Goal: Information Seeking & Learning: Find specific fact

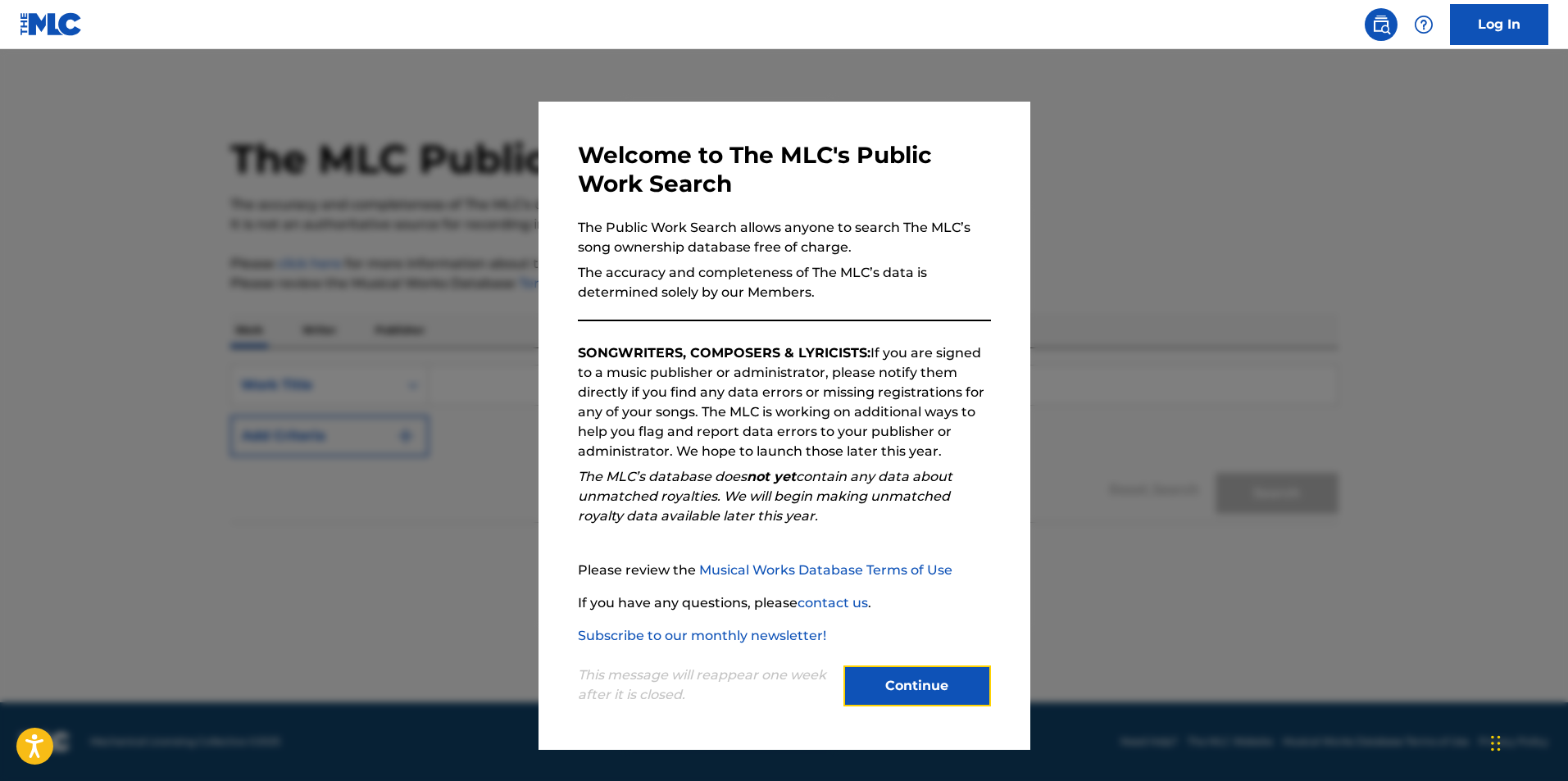
click at [927, 676] on button "Continue" at bounding box center [917, 686] width 147 height 41
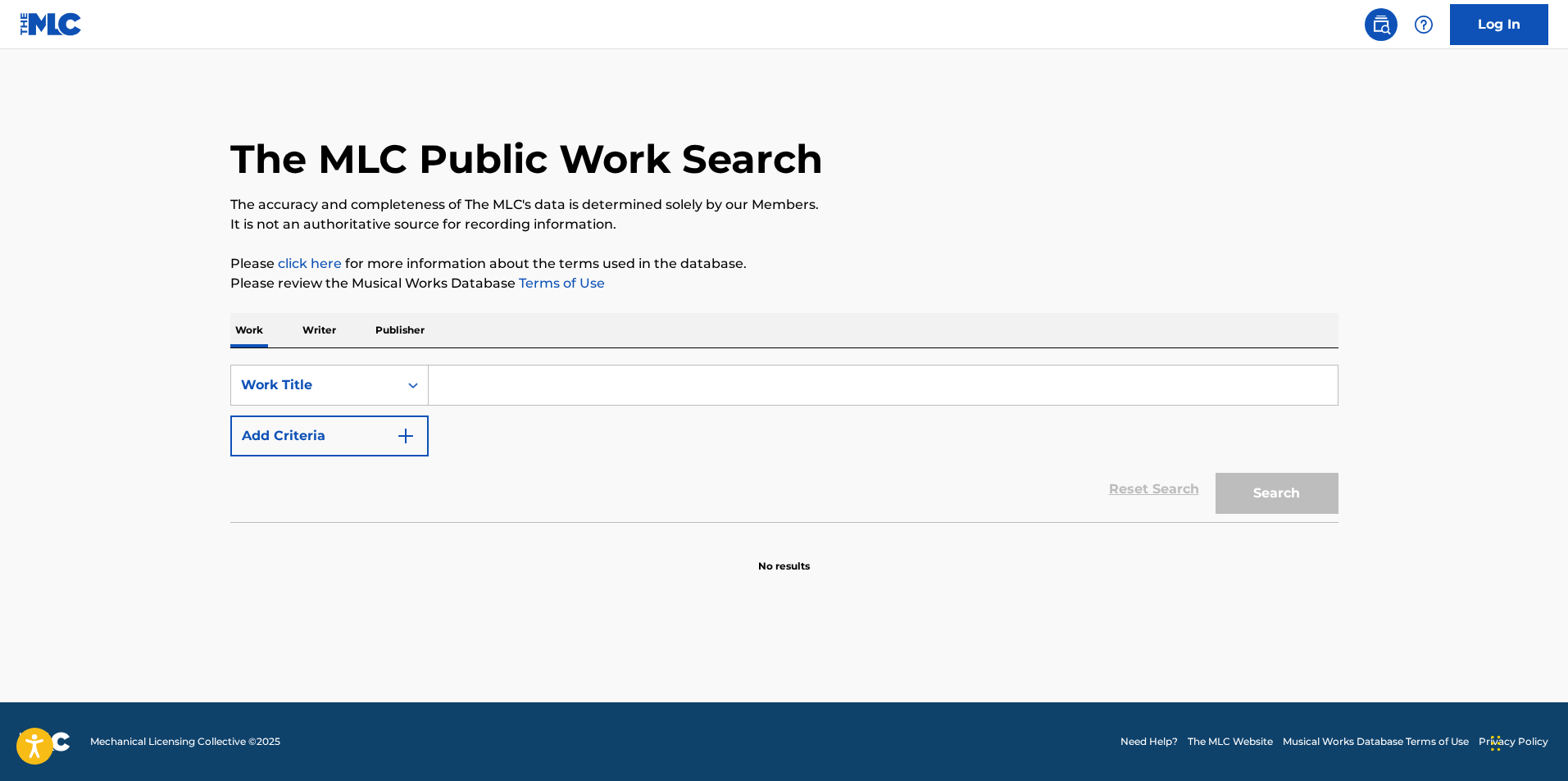
click at [572, 376] on input "Search Form" at bounding box center [883, 385] width 909 height 39
type input "titled"
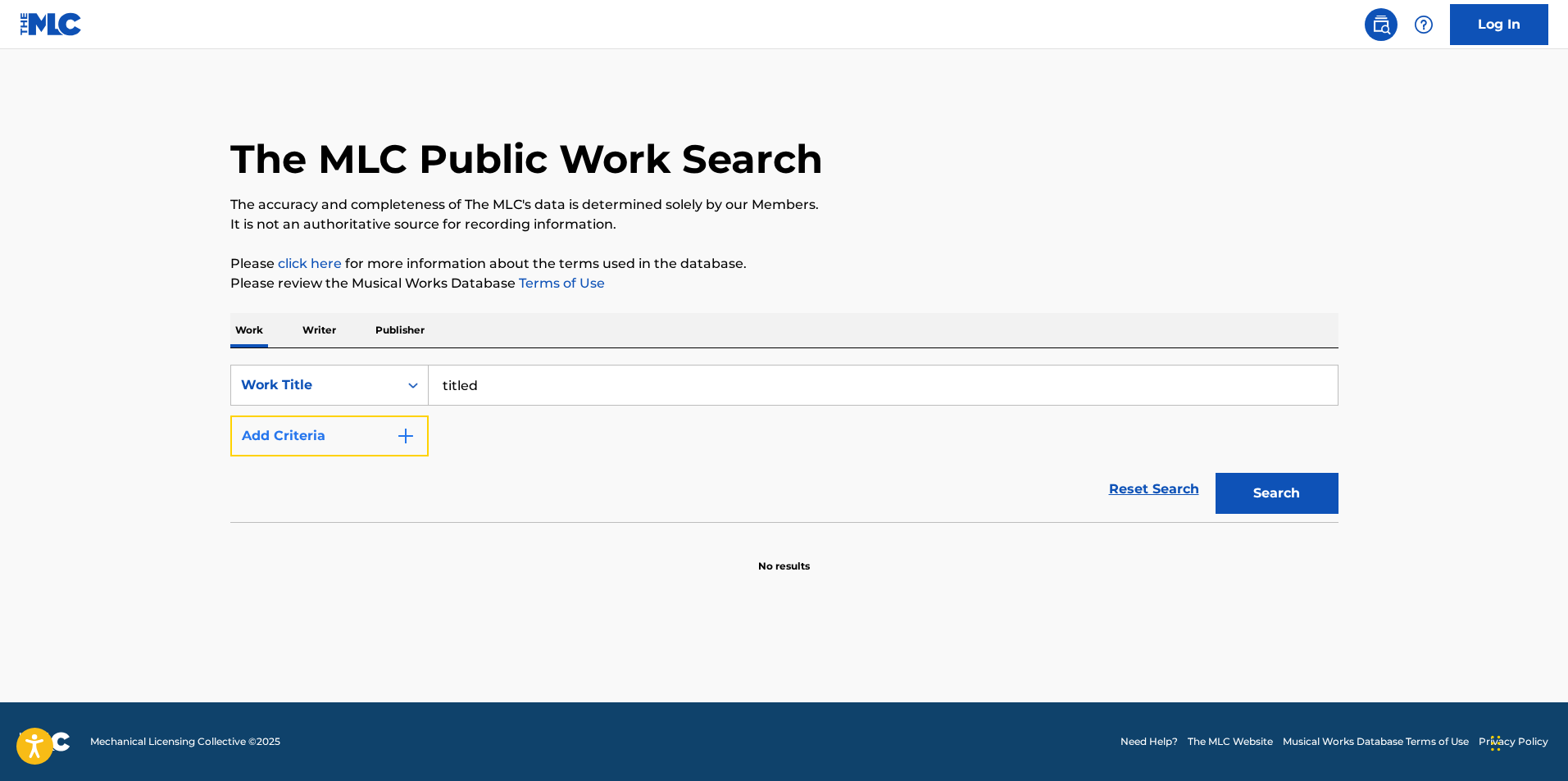
click at [406, 440] on img "Search Form" at bounding box center [405, 436] width 20 height 20
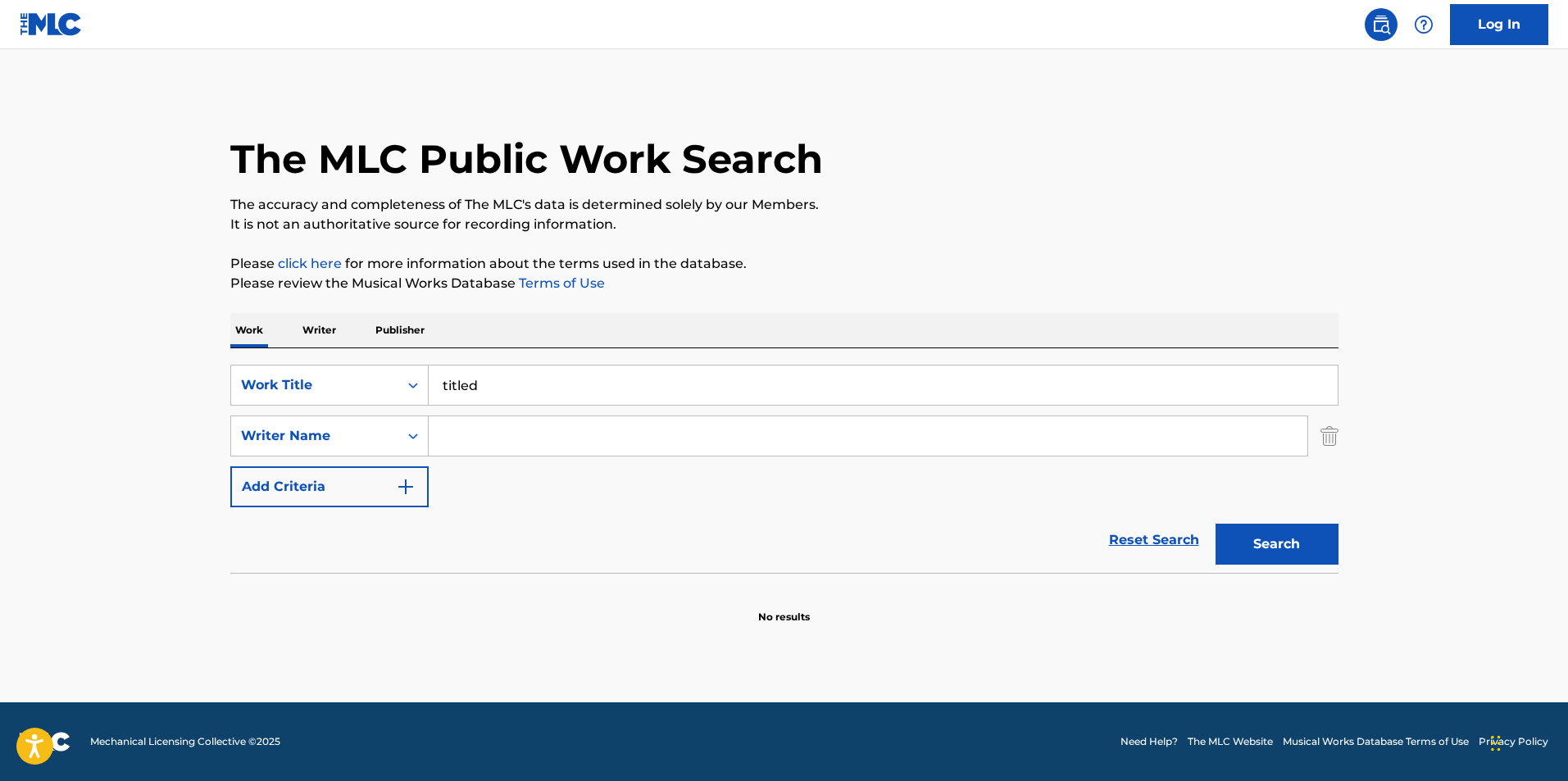
click at [482, 434] on input "Search Form" at bounding box center [867, 436] width 878 height 39
click at [1216, 524] on button "Search" at bounding box center [1277, 545] width 123 height 41
drag, startPoint x: 513, startPoint y: 453, endPoint x: 417, endPoint y: 442, distance: 96.6
click at [417, 442] on div "SearchWithCriteriaa5f4e67c-c337-445a-8485-edfaf935f985 Writer Name redcar" at bounding box center [784, 436] width 1108 height 41
paste input "Rahim R"
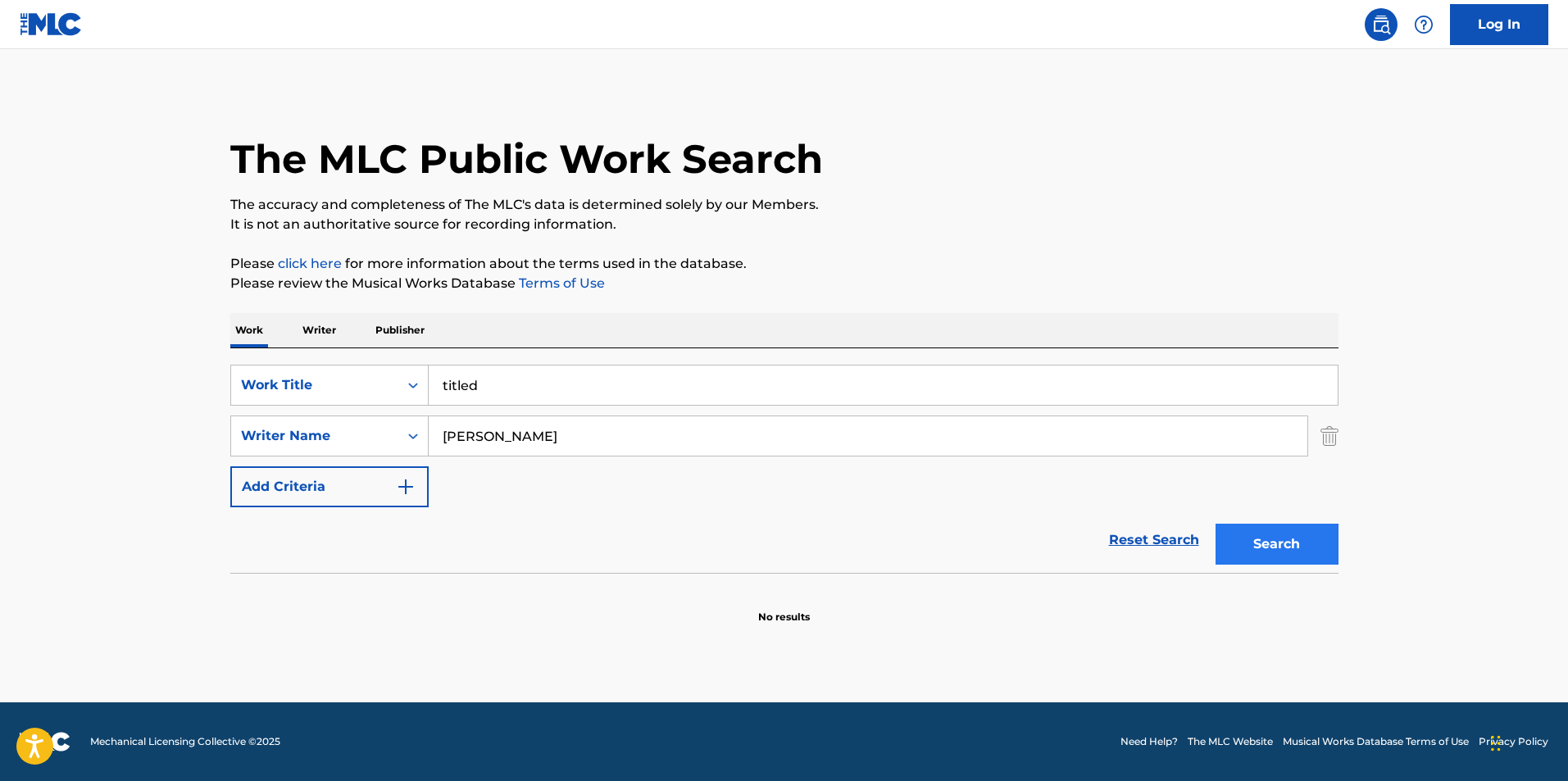
type input "[PERSON_NAME]"
click at [1279, 528] on button "Search" at bounding box center [1277, 545] width 123 height 41
click at [402, 393] on div "SearchWithCriteriad53b098a-f556-46e8-9001-7899e7c9fe7b Work Title titled" at bounding box center [784, 385] width 1108 height 41
type input "intro"
drag, startPoint x: 548, startPoint y: 443, endPoint x: 421, endPoint y: 437, distance: 127.1
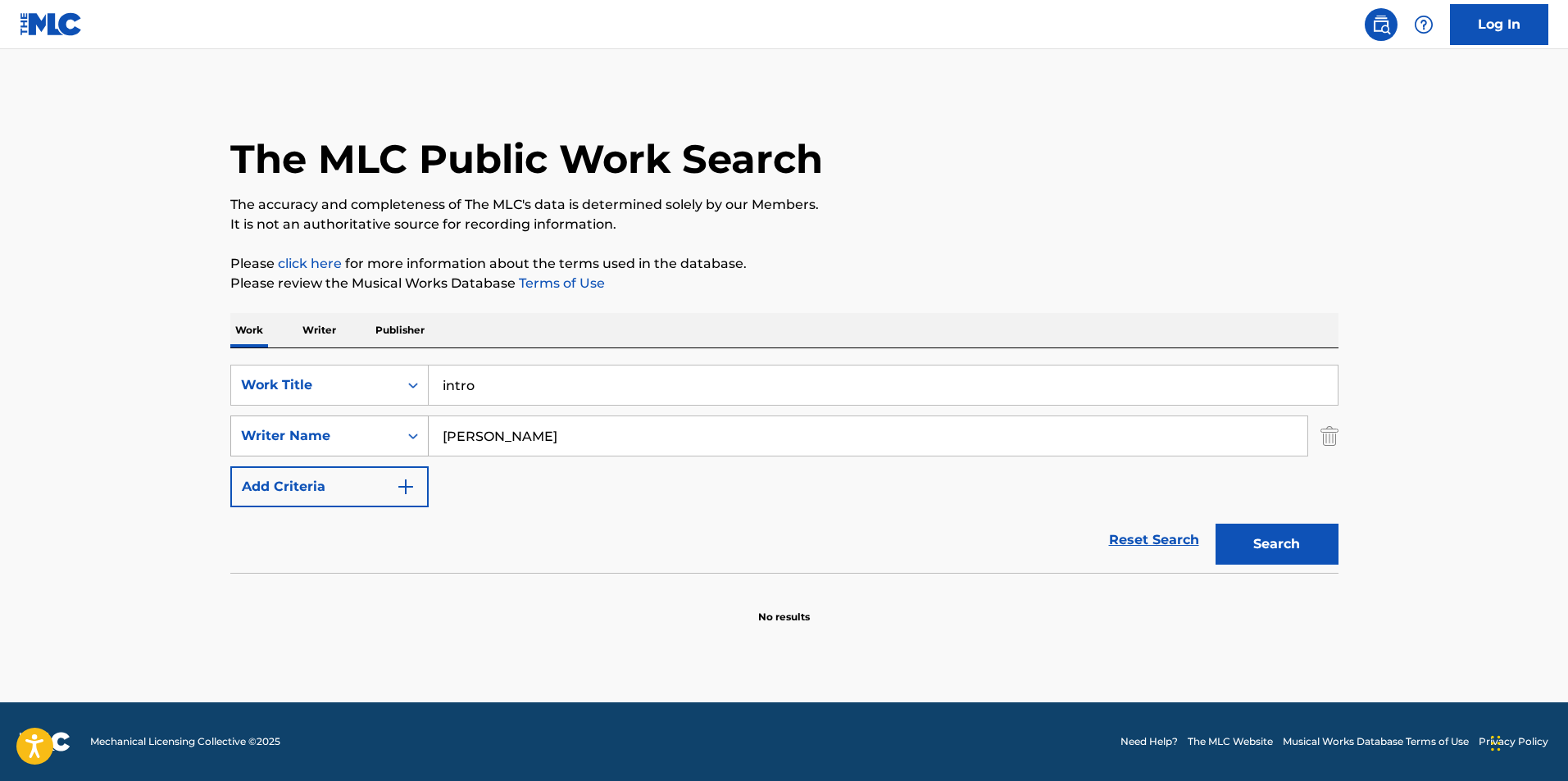
click at [421, 437] on div "SearchWithCriteriaa5f4e67c-c337-445a-8485-edfaf935f985 Writer Name [PERSON_NAME]" at bounding box center [784, 436] width 1108 height 41
paste input "3528224"
drag, startPoint x: 528, startPoint y: 436, endPoint x: 404, endPoint y: 436, distance: 124.0
click at [404, 436] on div "SearchWithCriteriaa5f4e67c-c337-445a-8485-edfaf935f985 Writer Name 3528224" at bounding box center [784, 436] width 1108 height 41
click at [1216, 524] on button "Search" at bounding box center [1277, 545] width 123 height 41
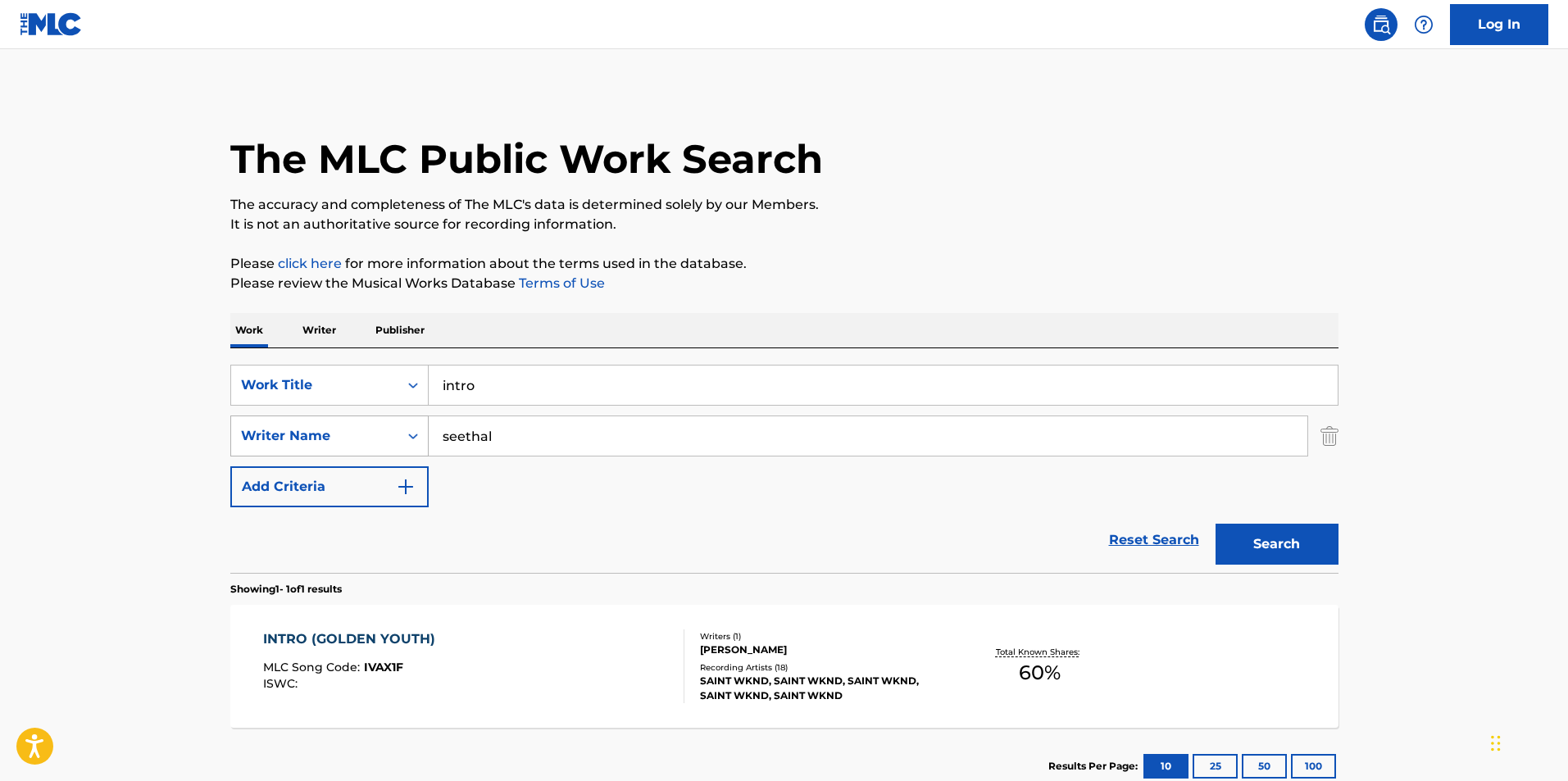
type input "seethal"
click at [1216, 524] on button "Search" at bounding box center [1277, 545] width 123 height 41
click at [502, 707] on div "INTRO (GOLDEN YOUTH) MLC Song Code : IVAX1F ISWC : Writers ( 1 ) [PERSON_NAME] …" at bounding box center [784, 666] width 1108 height 123
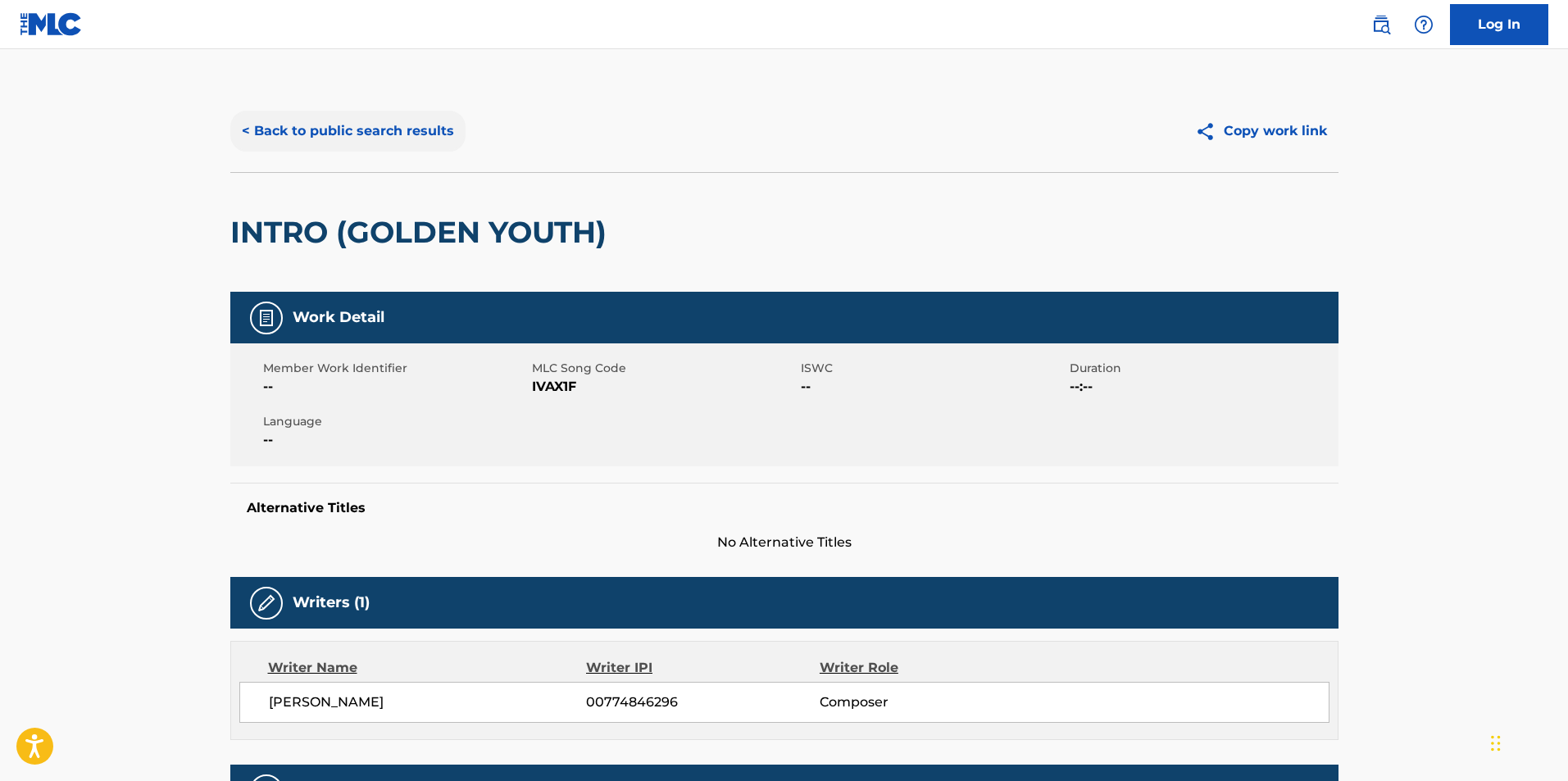
click at [377, 143] on button "< Back to public search results" at bounding box center [348, 131] width 235 height 41
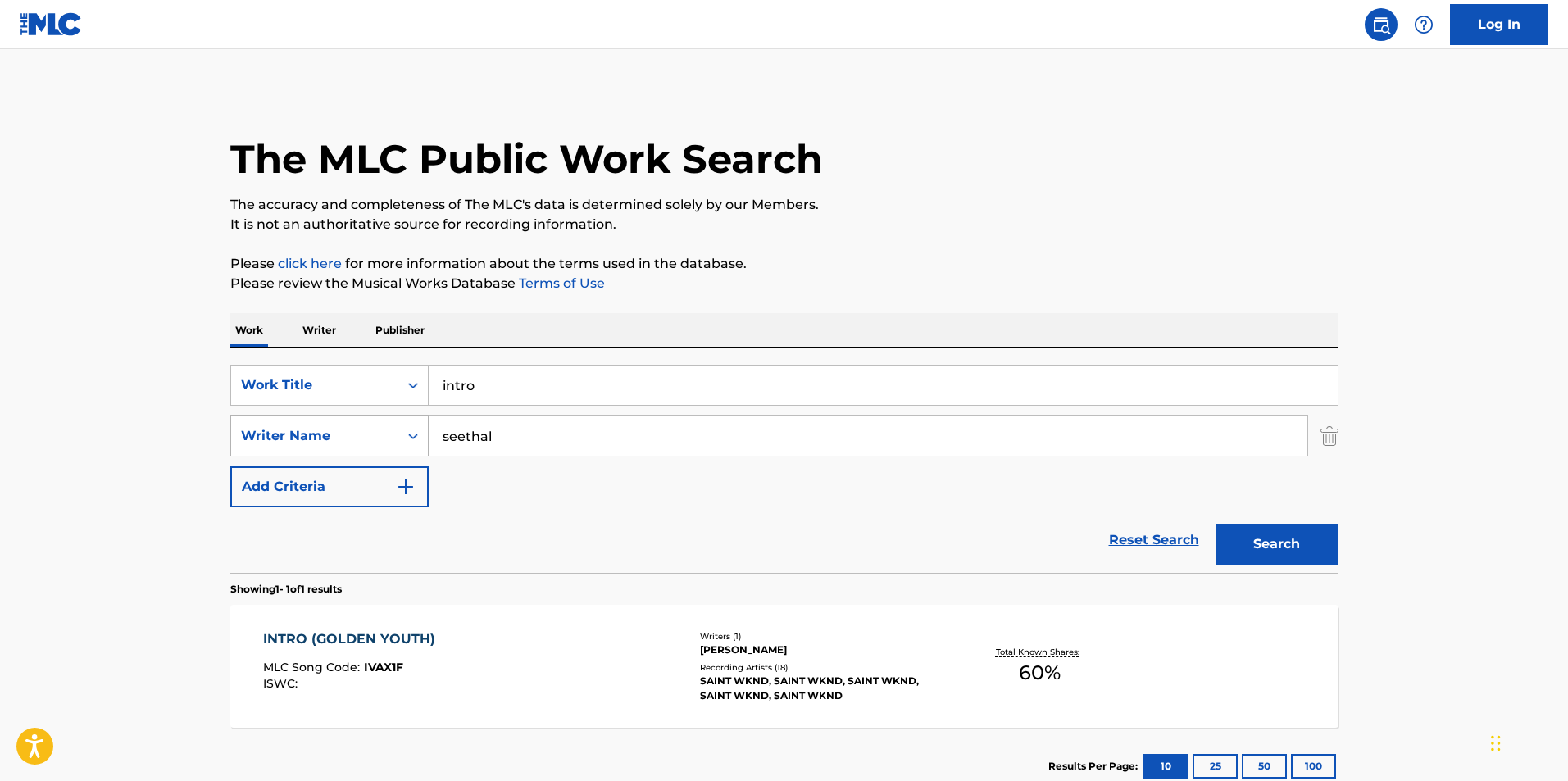
drag, startPoint x: 523, startPoint y: 448, endPoint x: 302, endPoint y: 453, distance: 221.1
click at [302, 453] on div "SearchWithCriteriaa5f4e67c-c337-445a-8485-edfaf935f985 Writer Name [PERSON_NAME]" at bounding box center [784, 436] width 1108 height 41
drag, startPoint x: 612, startPoint y: 435, endPoint x: 561, endPoint y: 435, distance: 51.0
click at [610, 435] on input "seethal" at bounding box center [867, 436] width 878 height 39
paste input "MAHLANGU"
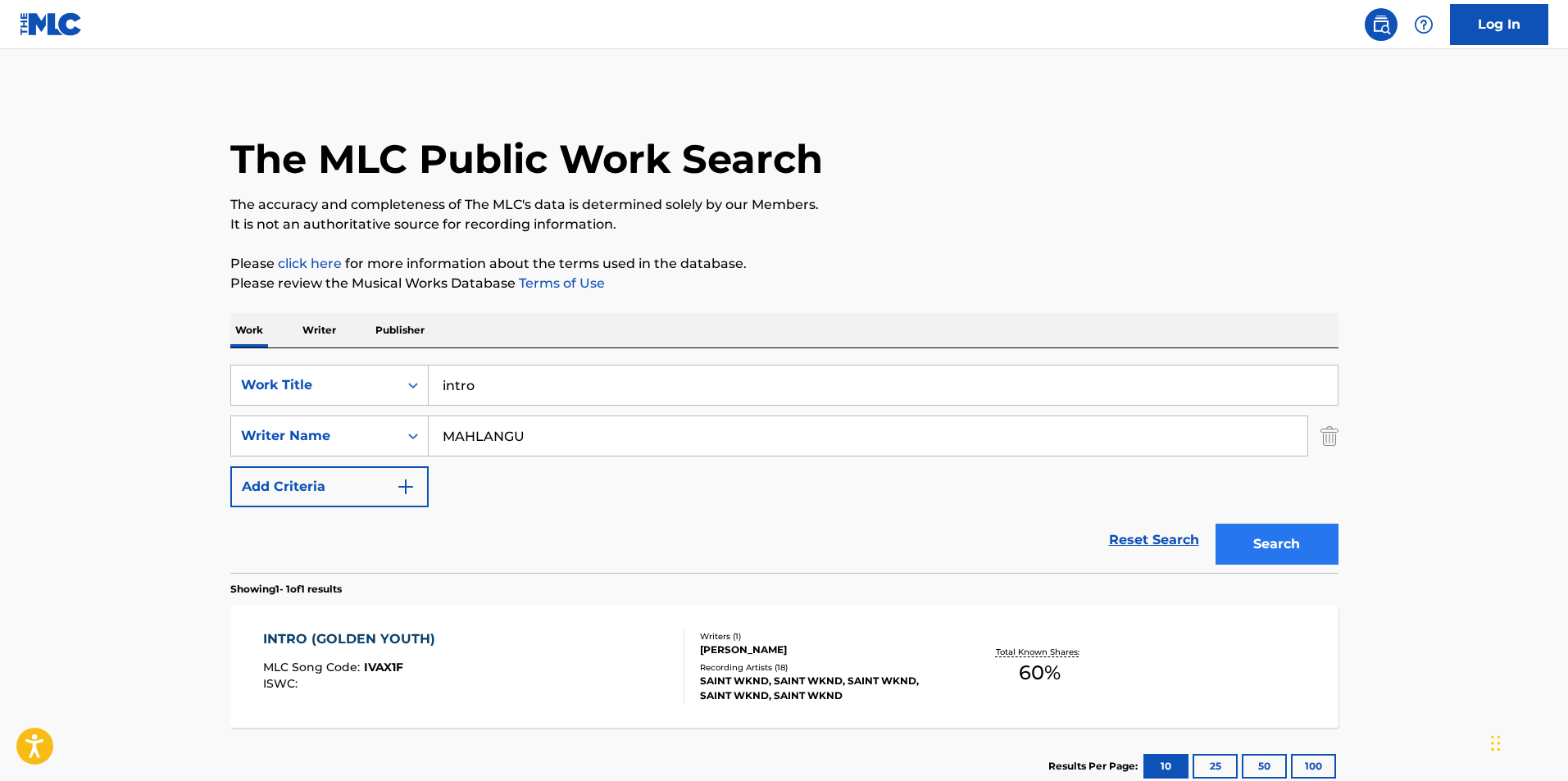
type input "MAHLANGU"
click at [1283, 536] on button "Search" at bounding box center [1277, 545] width 123 height 41
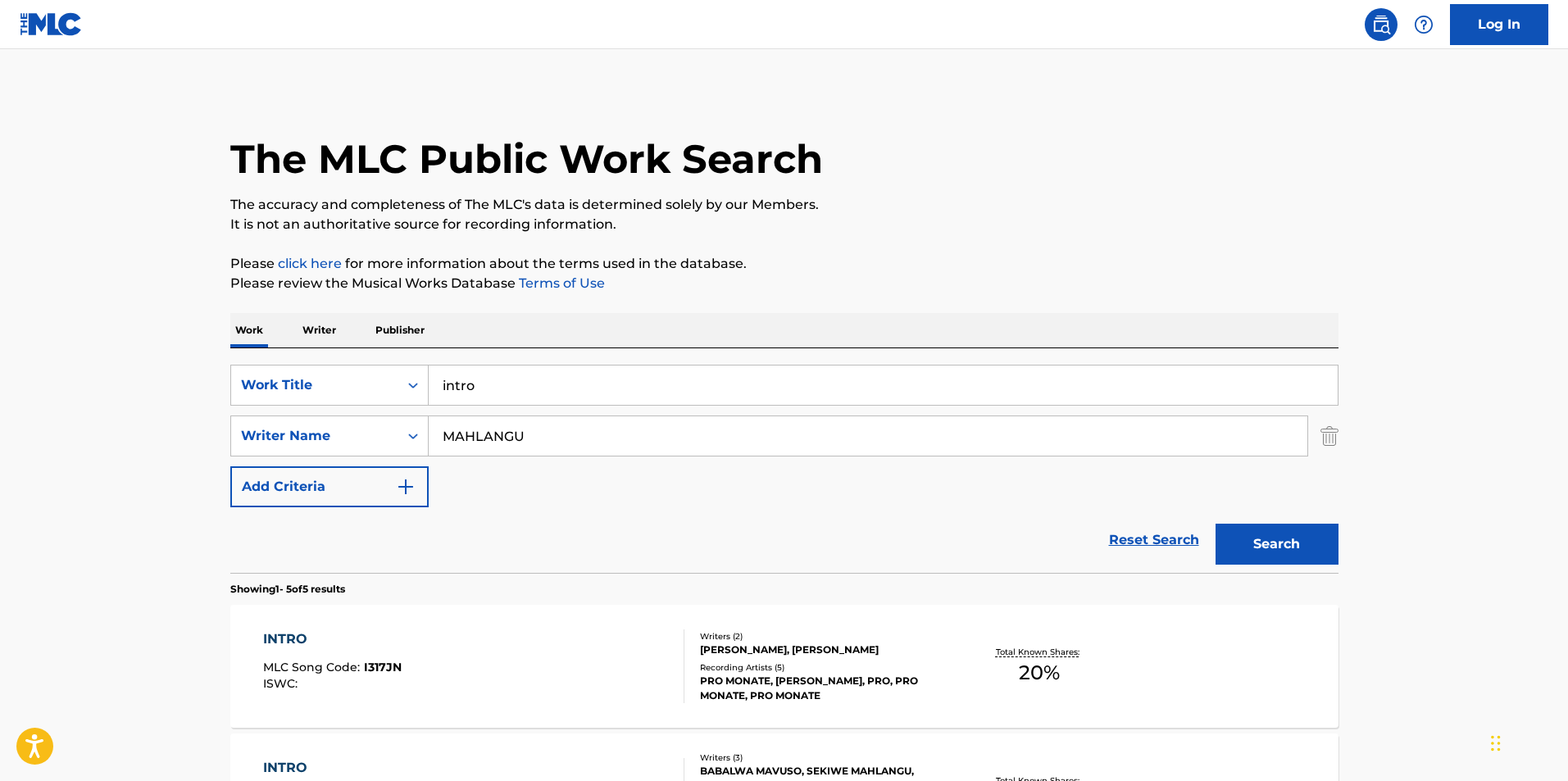
scroll to position [246, 0]
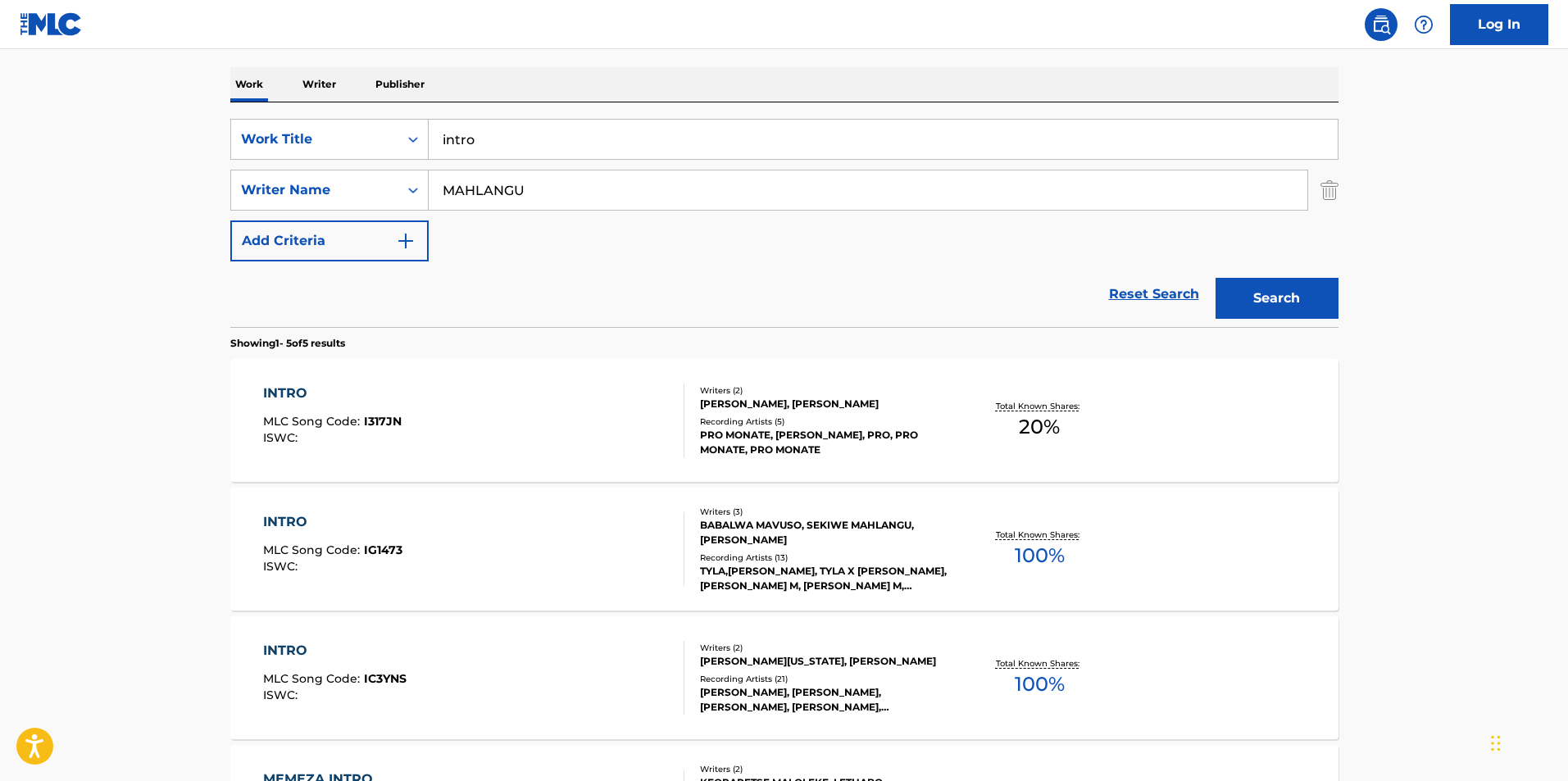
click at [593, 555] on div "INTRO MLC Song Code : IG1473 ISWC :" at bounding box center [473, 549] width 421 height 74
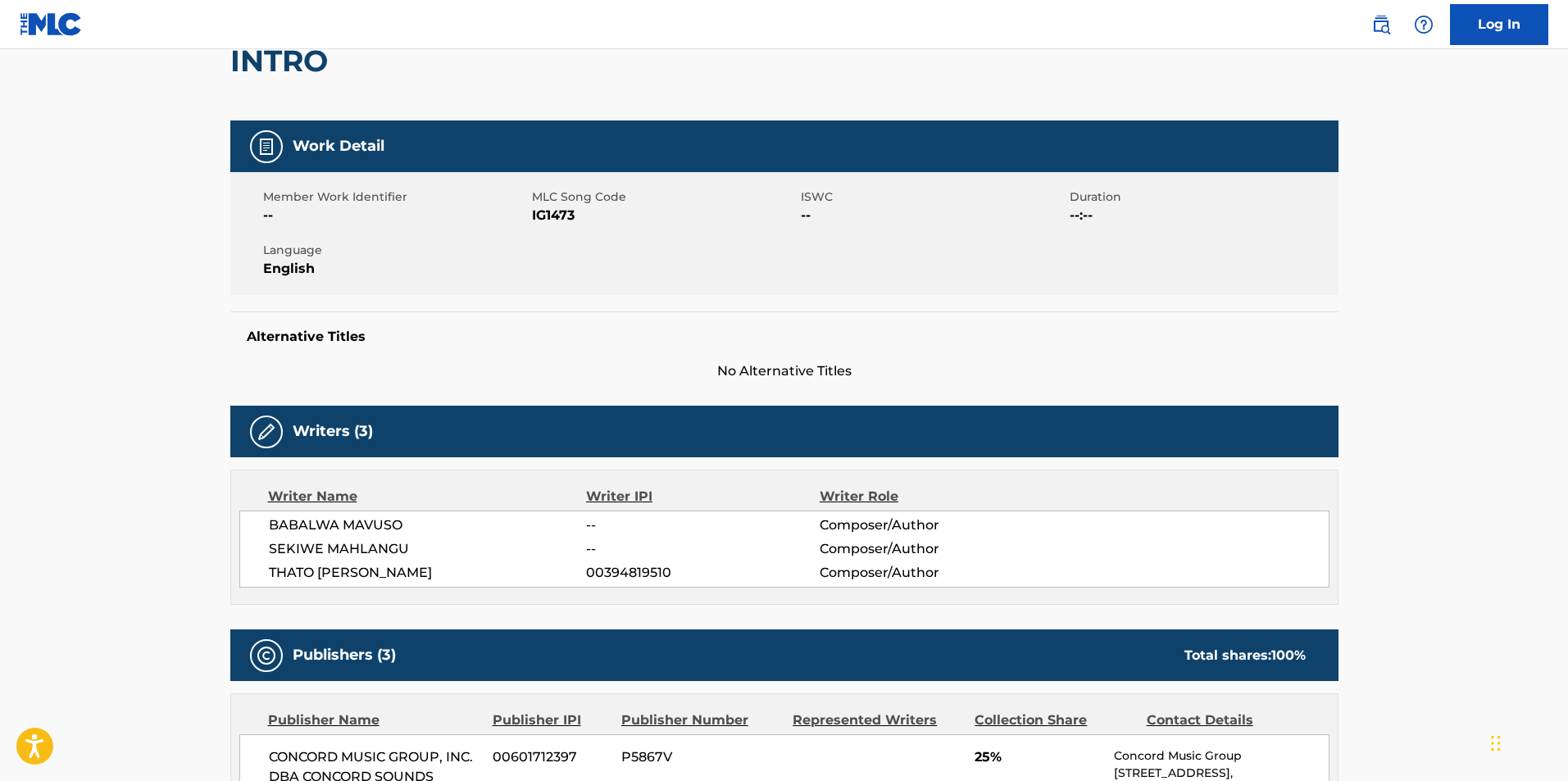
scroll to position [82, 0]
